Goal: Transaction & Acquisition: Purchase product/service

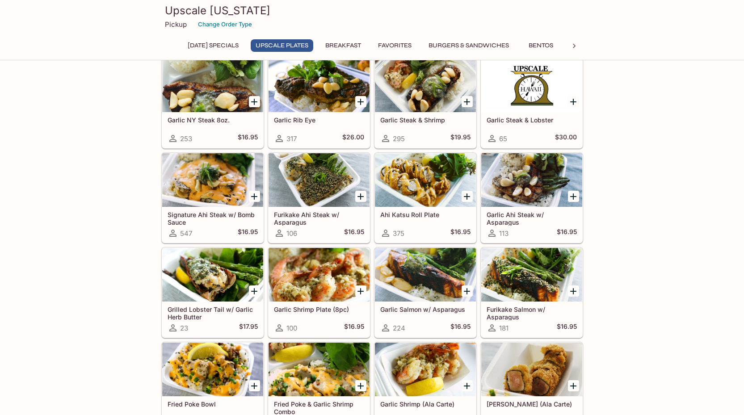
scroll to position [89, 0]
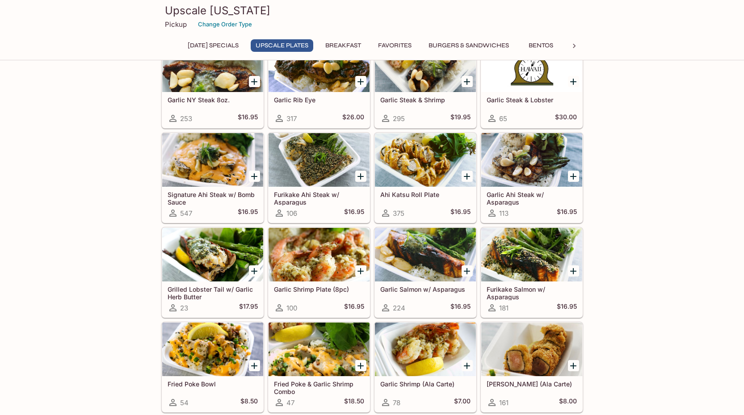
click at [250, 179] on icon "Add Signature Ahi Steak w/ Bomb Sauce" at bounding box center [254, 176] width 11 height 11
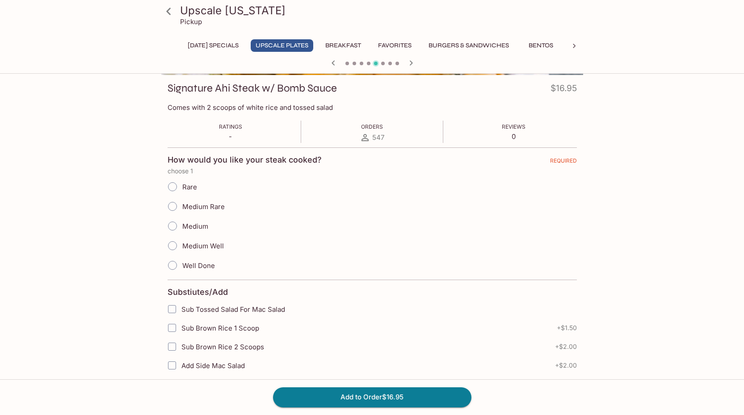
scroll to position [134, 0]
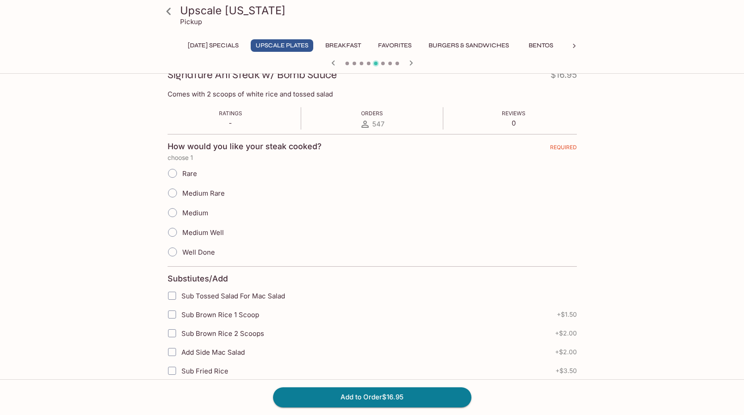
click at [171, 192] on input "Medium Rare" at bounding box center [172, 193] width 19 height 19
radio input "true"
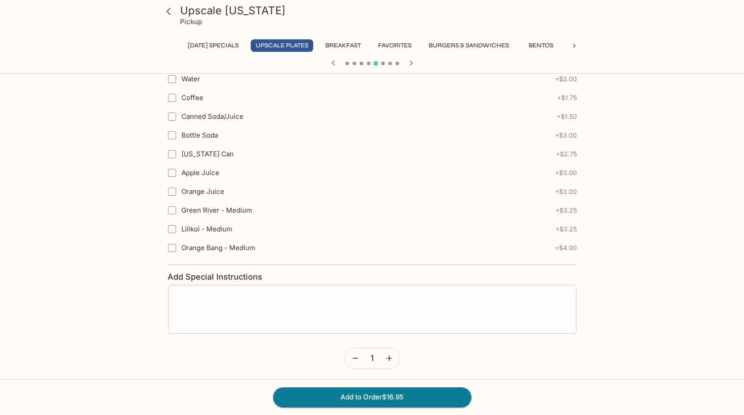
scroll to position [547, 0]
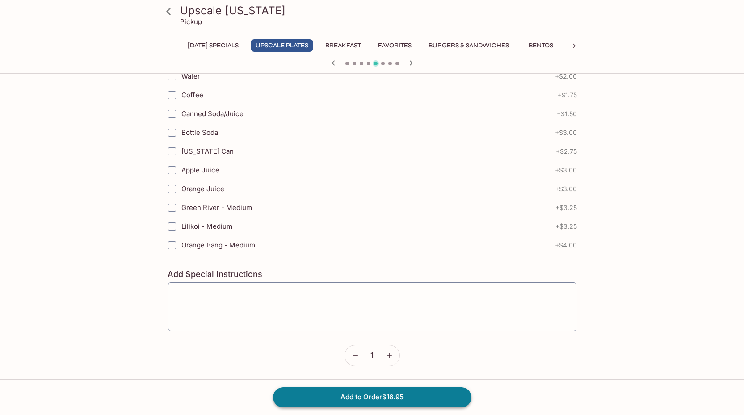
click at [400, 401] on button "Add to Order $16.95" at bounding box center [372, 397] width 198 height 20
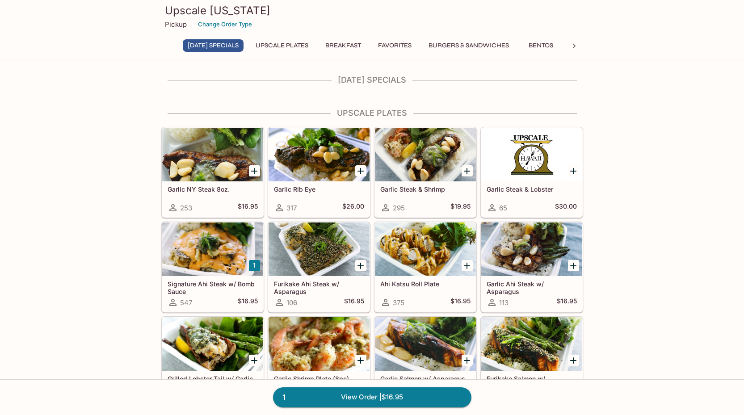
click at [358, 172] on icon "Add Garlic Rib Eye" at bounding box center [360, 171] width 11 height 11
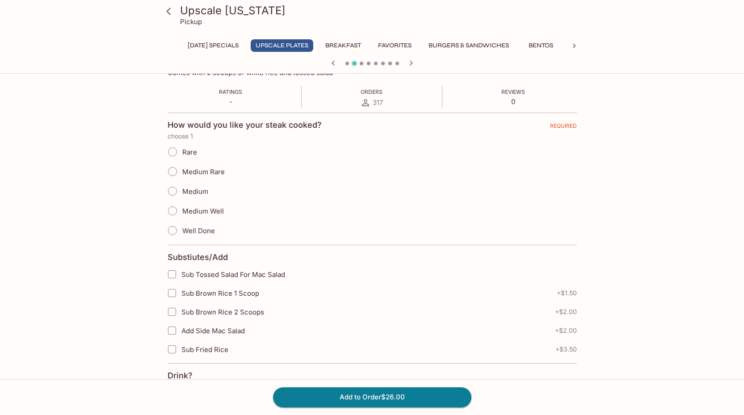
scroll to position [179, 0]
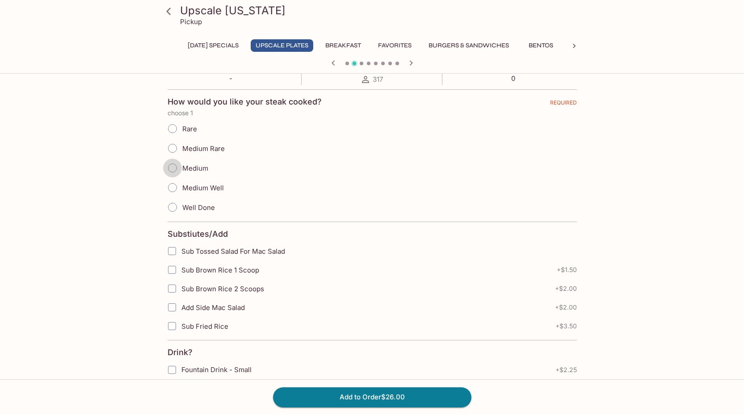
click at [168, 171] on input "Medium" at bounding box center [172, 168] width 19 height 19
click at [172, 149] on input "Medium Rare" at bounding box center [172, 148] width 19 height 19
click at [171, 150] on input "Medium Rare" at bounding box center [172, 148] width 19 height 19
click at [209, 149] on span "Medium Rare" at bounding box center [203, 148] width 42 height 8
click at [182, 149] on input "Medium Rare" at bounding box center [172, 148] width 19 height 19
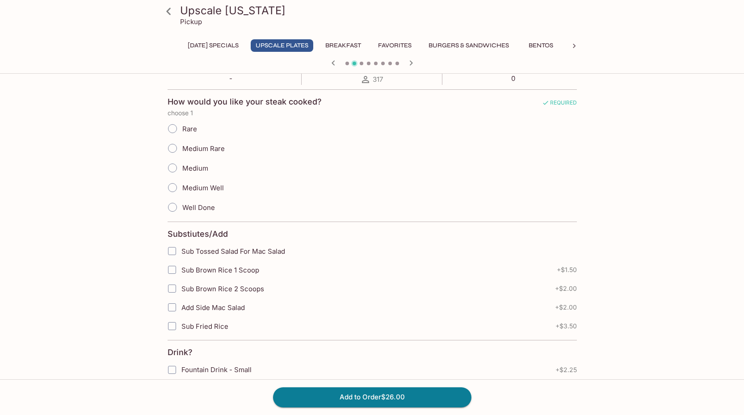
radio input "true"
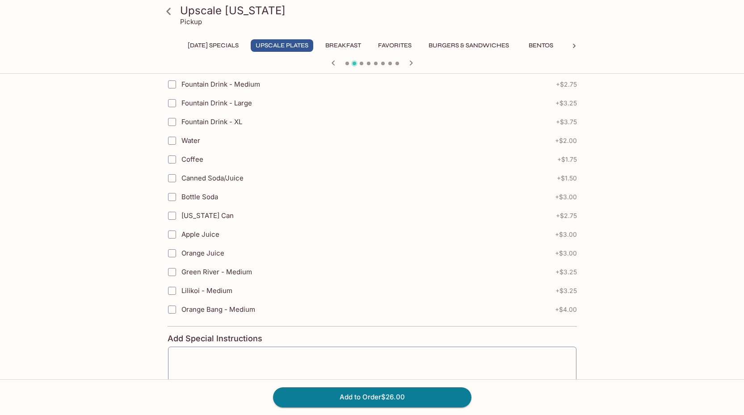
scroll to position [547, 0]
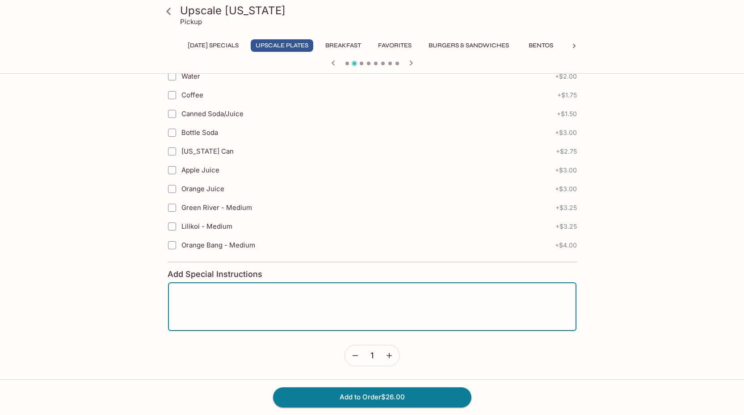
click at [235, 320] on textarea at bounding box center [372, 307] width 396 height 34
type textarea "All Rice Please"
click at [347, 394] on button "Add to Order $26.00" at bounding box center [372, 397] width 198 height 20
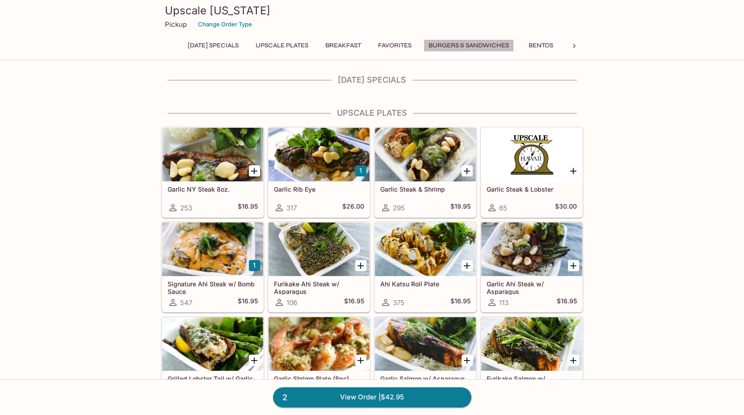
click at [460, 47] on button "Burgers & Sandwiches" at bounding box center [468, 45] width 90 height 13
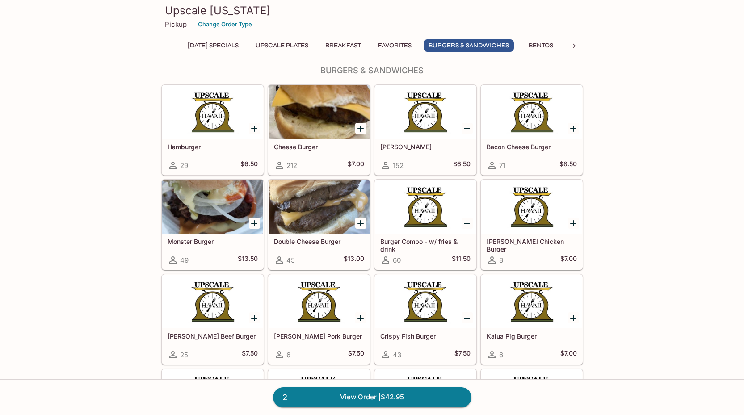
scroll to position [1268, 0]
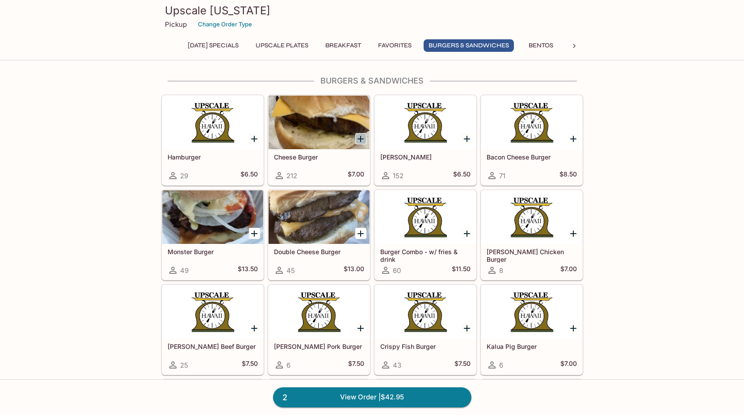
click at [360, 140] on icon "Add Cheese Burger" at bounding box center [360, 139] width 6 height 6
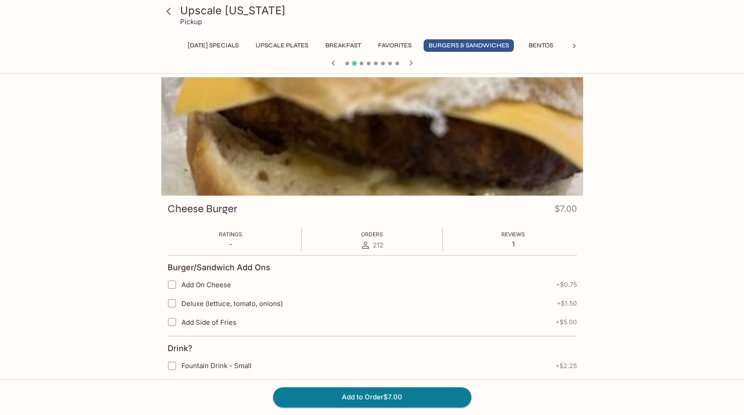
click at [172, 288] on input "Add On Cheese" at bounding box center [172, 285] width 18 height 18
checkbox input "true"
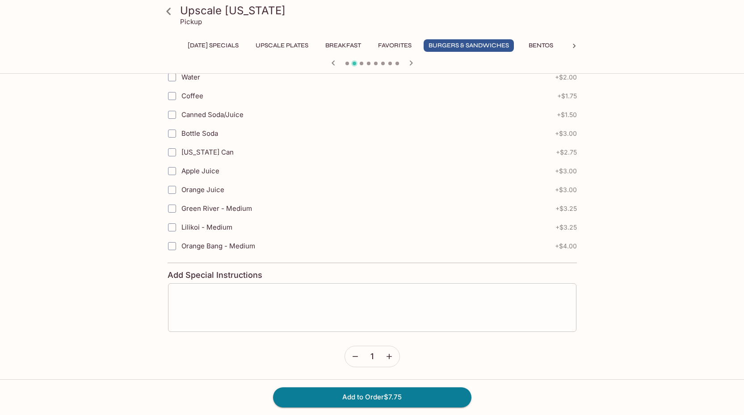
scroll to position [364, 0]
click at [205, 316] on textarea at bounding box center [372, 306] width 396 height 34
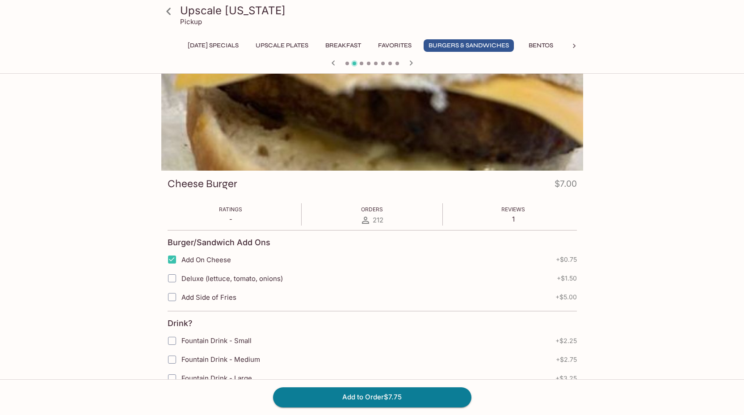
scroll to position [0, 0]
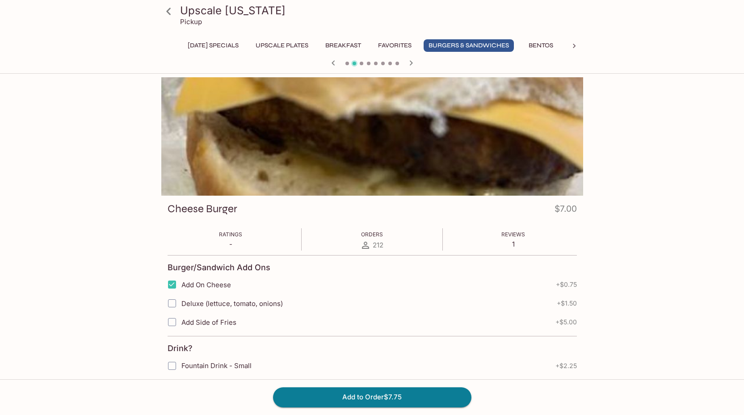
click at [171, 320] on input "Add Side of Fries" at bounding box center [172, 322] width 18 height 18
checkbox input "true"
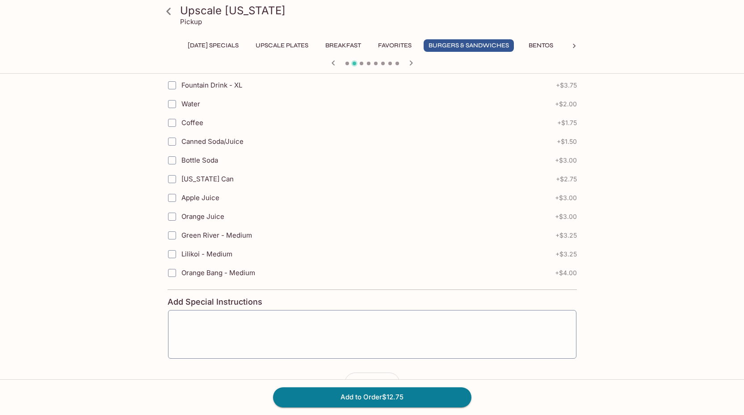
scroll to position [364, 0]
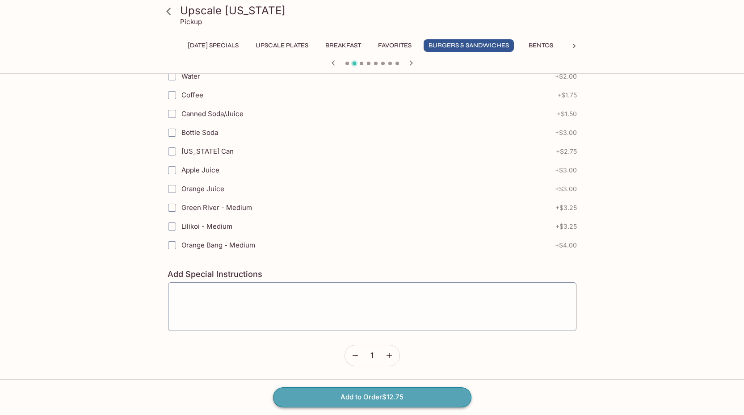
click at [369, 402] on button "Add to Order $12.75" at bounding box center [372, 397] width 198 height 20
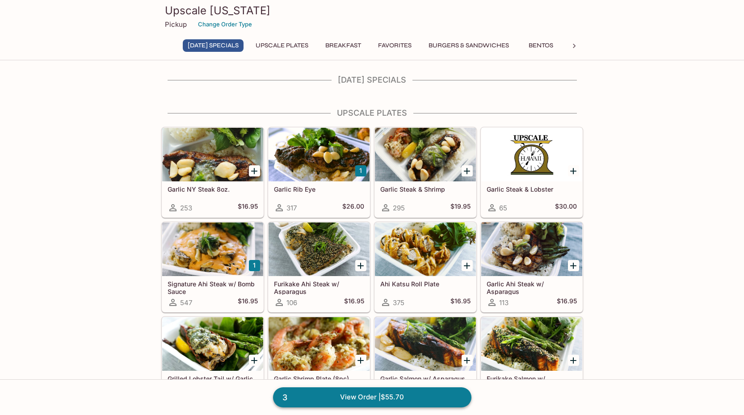
click at [422, 400] on link "3 View Order | $55.70" at bounding box center [372, 397] width 198 height 20
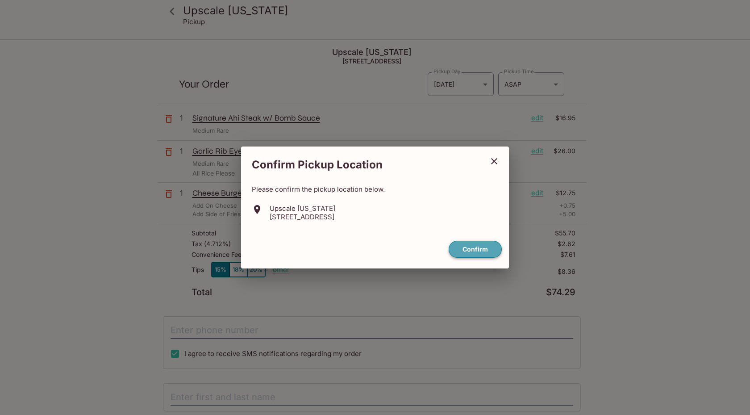
click at [481, 251] on button "Confirm" at bounding box center [475, 249] width 53 height 17
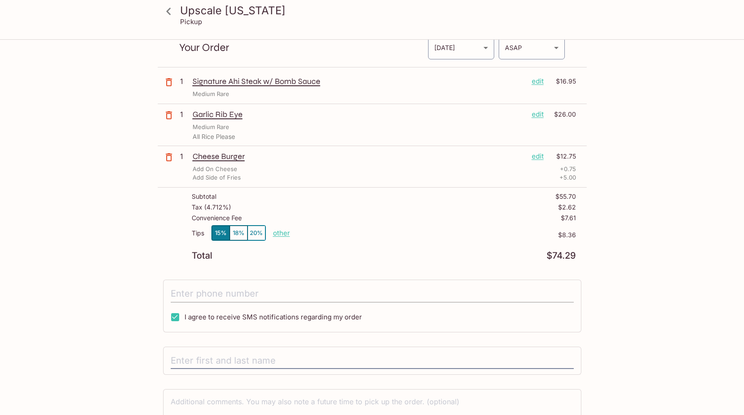
scroll to position [94, 0]
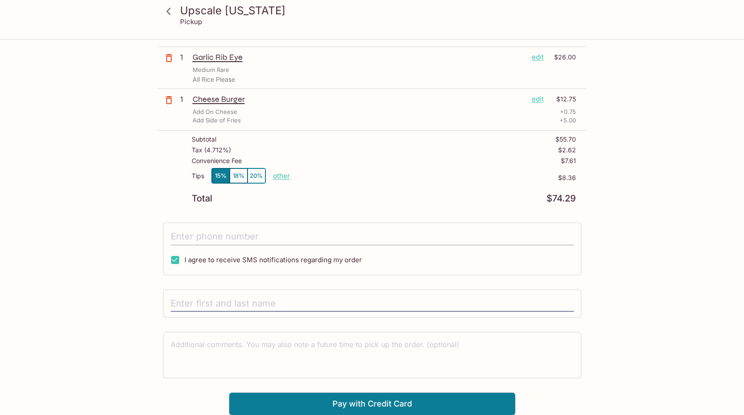
click at [181, 241] on input "tel" at bounding box center [372, 236] width 403 height 17
type input "[PHONE_NUMBER]"
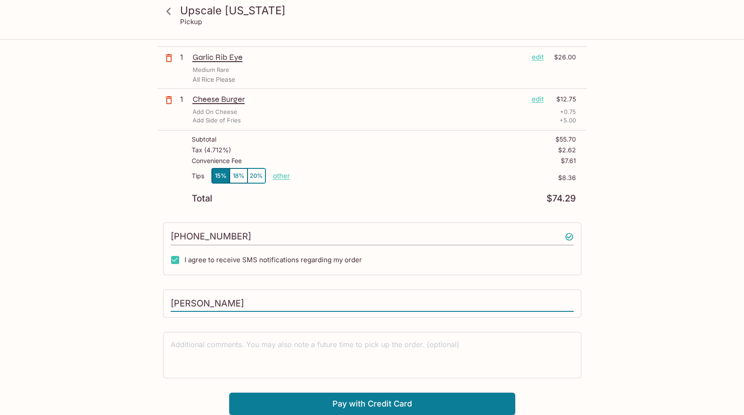
type input "[PERSON_NAME]"
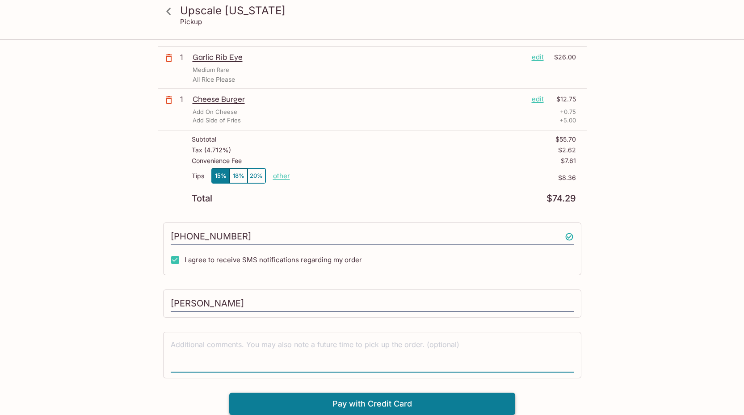
click at [353, 403] on button "Pay with Credit Card" at bounding box center [372, 404] width 286 height 22
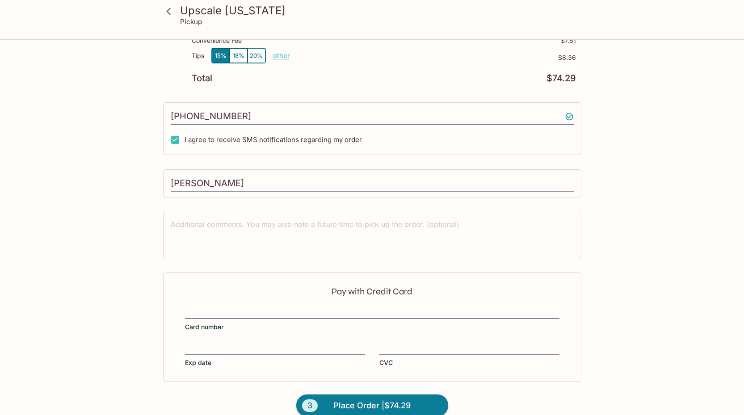
scroll to position [228, 0]
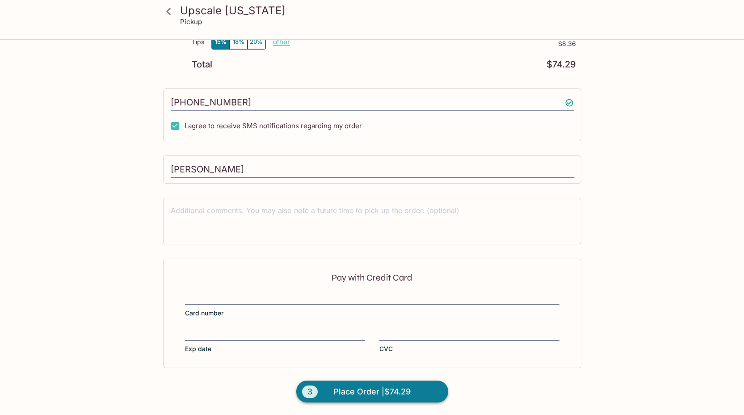
click at [350, 385] on span "Place Order | $74.29" at bounding box center [371, 392] width 77 height 14
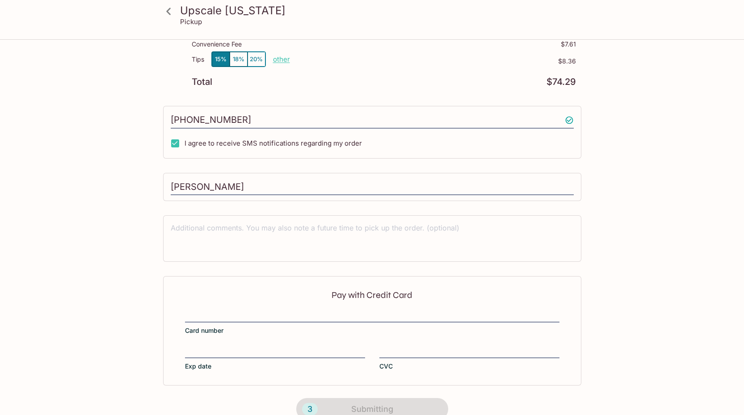
scroll to position [81, 0]
